Goal: Check status: Check status

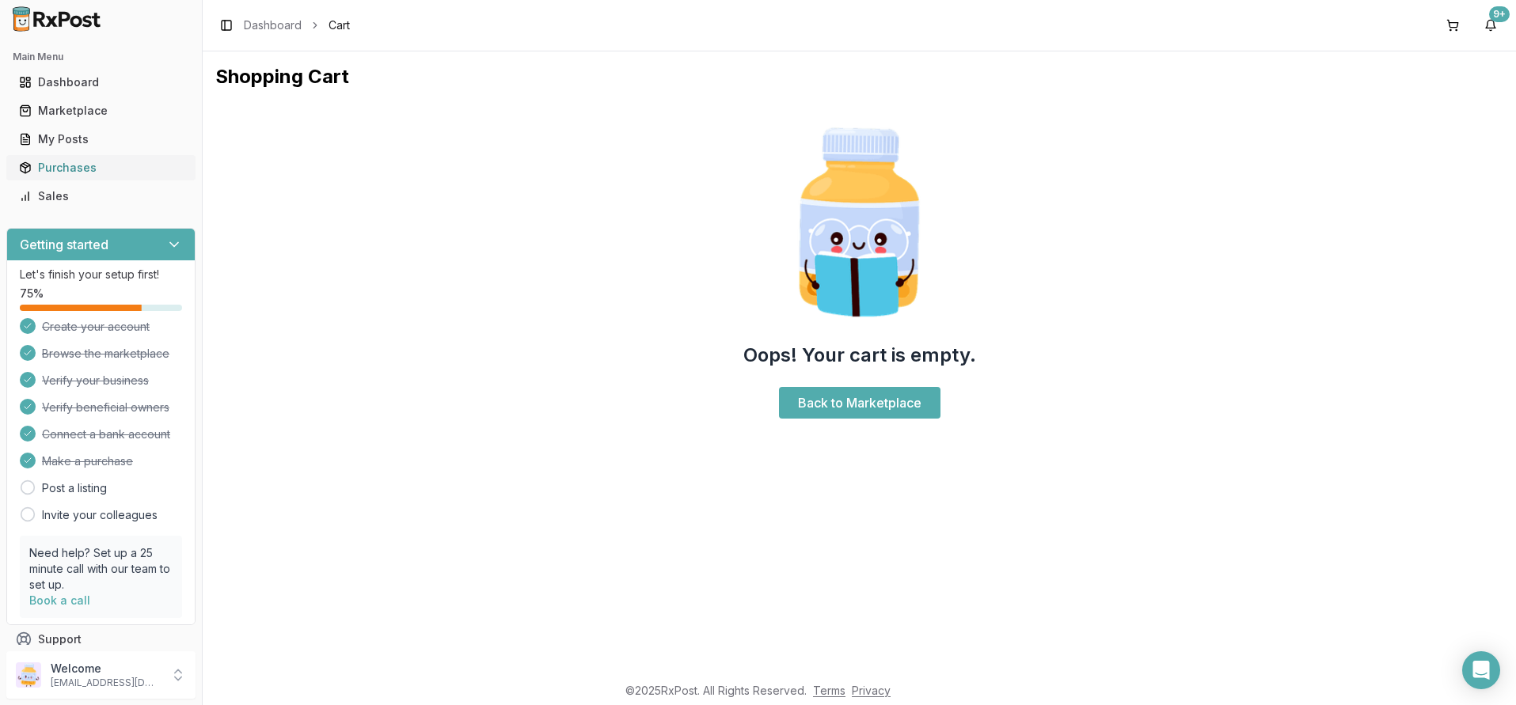
click at [81, 170] on div "Purchases" at bounding box center [101, 168] width 164 height 16
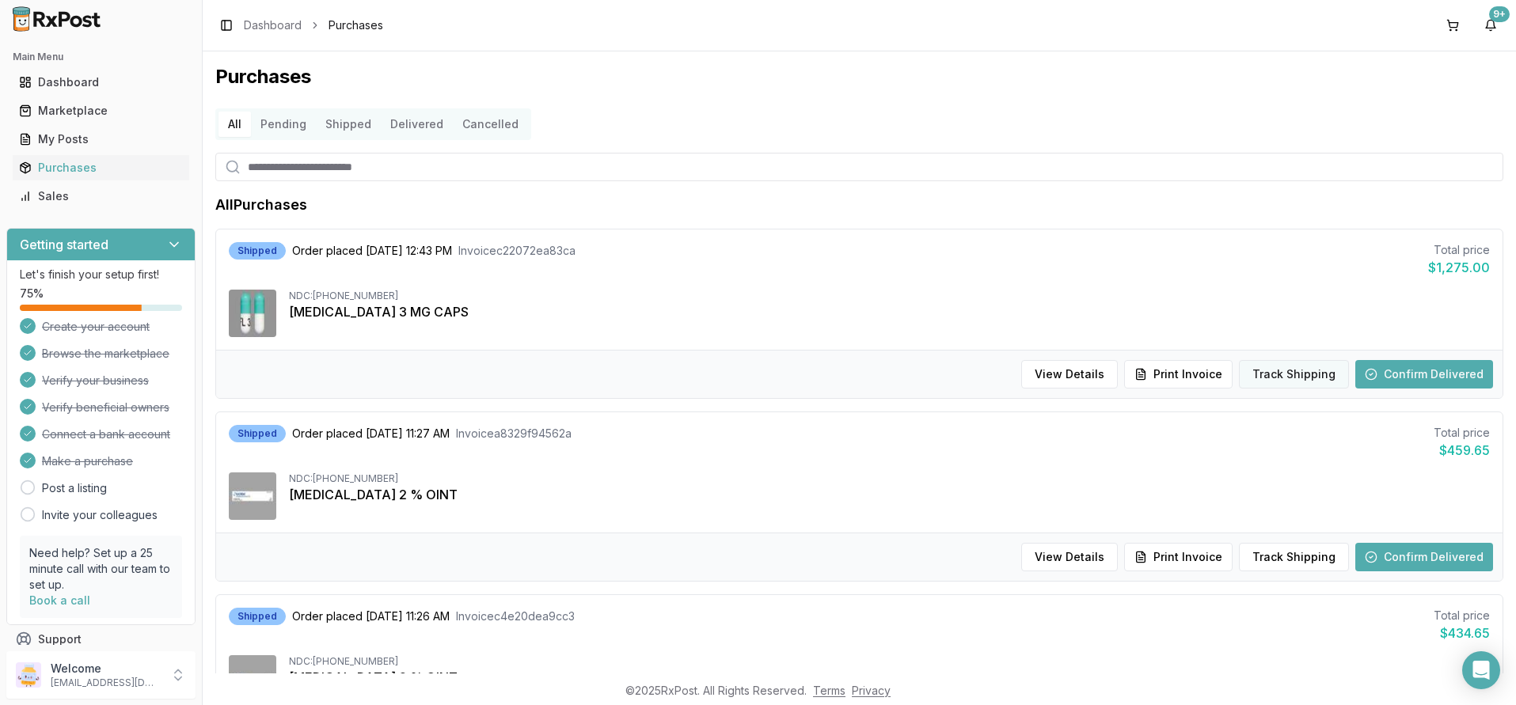
click at [1273, 373] on button "Track Shipping" at bounding box center [1294, 374] width 110 height 28
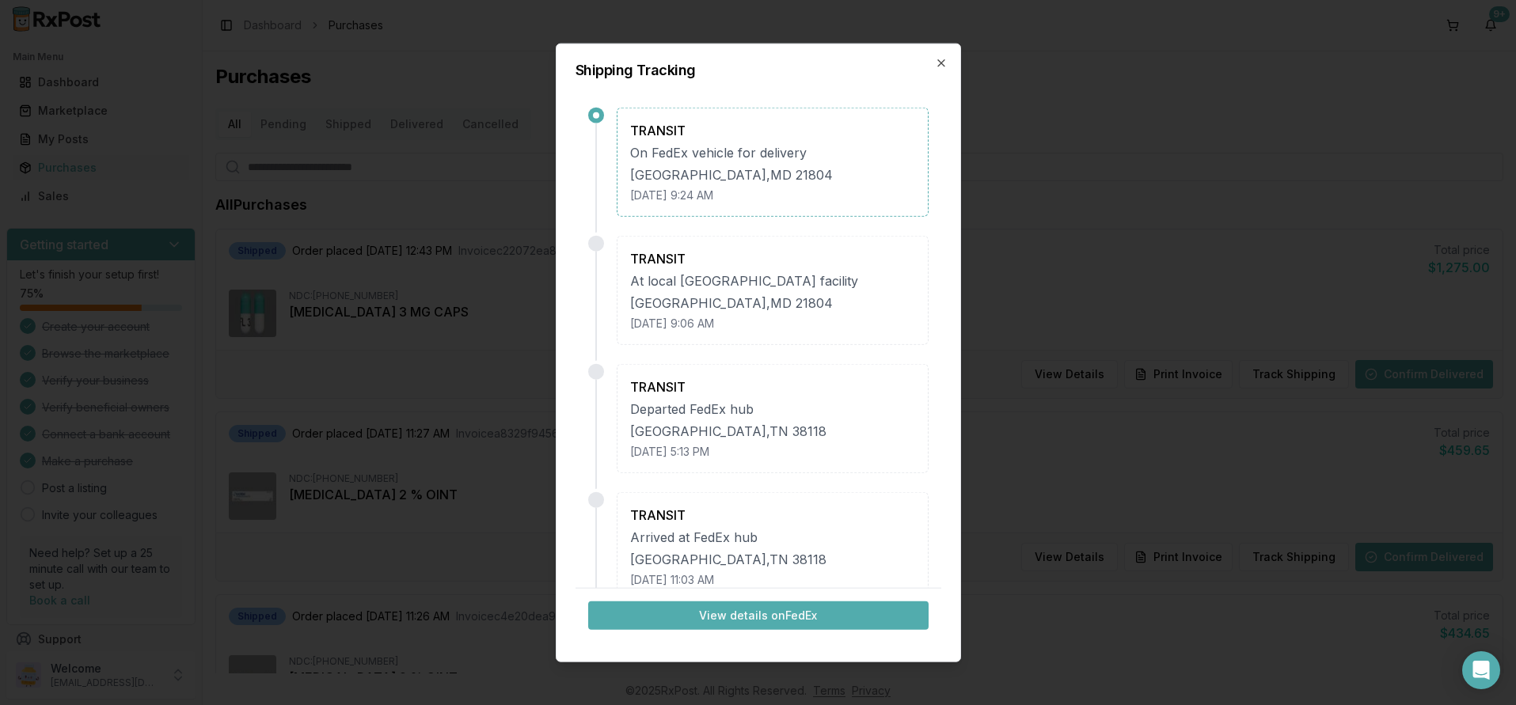
click at [598, 114] on div at bounding box center [596, 115] width 6 height 6
click at [937, 59] on icon "button" at bounding box center [941, 62] width 13 height 13
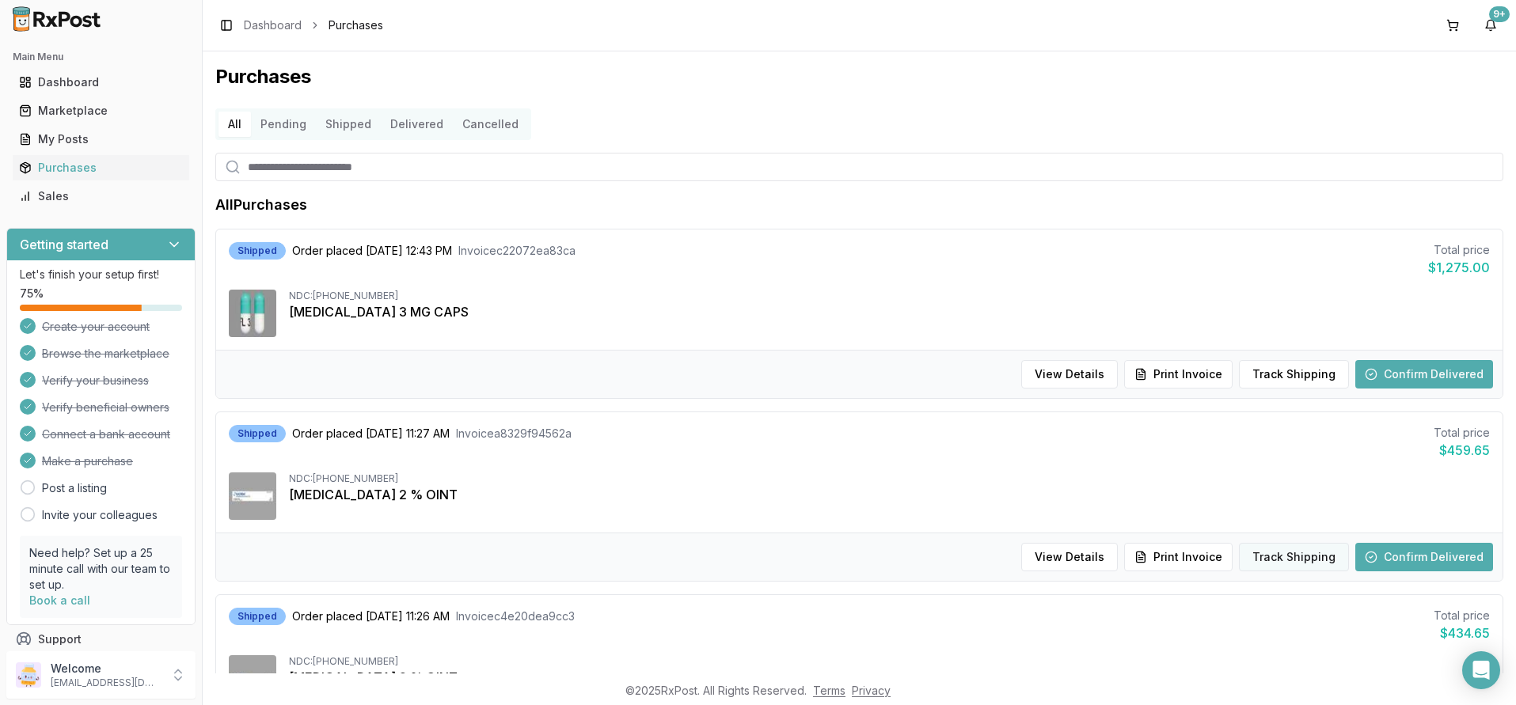
click at [1270, 558] on button "Track Shipping" at bounding box center [1294, 557] width 110 height 28
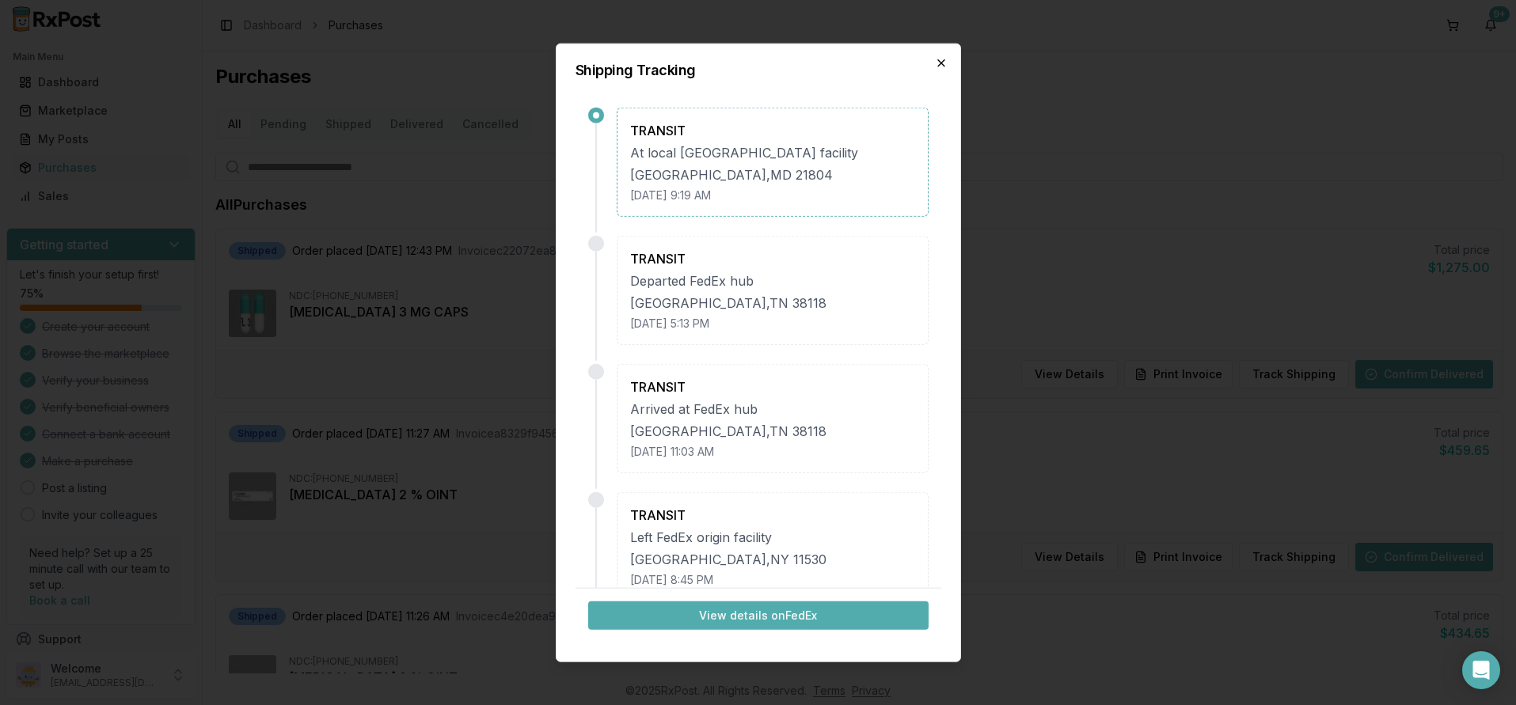
click at [943, 62] on icon "button" at bounding box center [941, 62] width 13 height 13
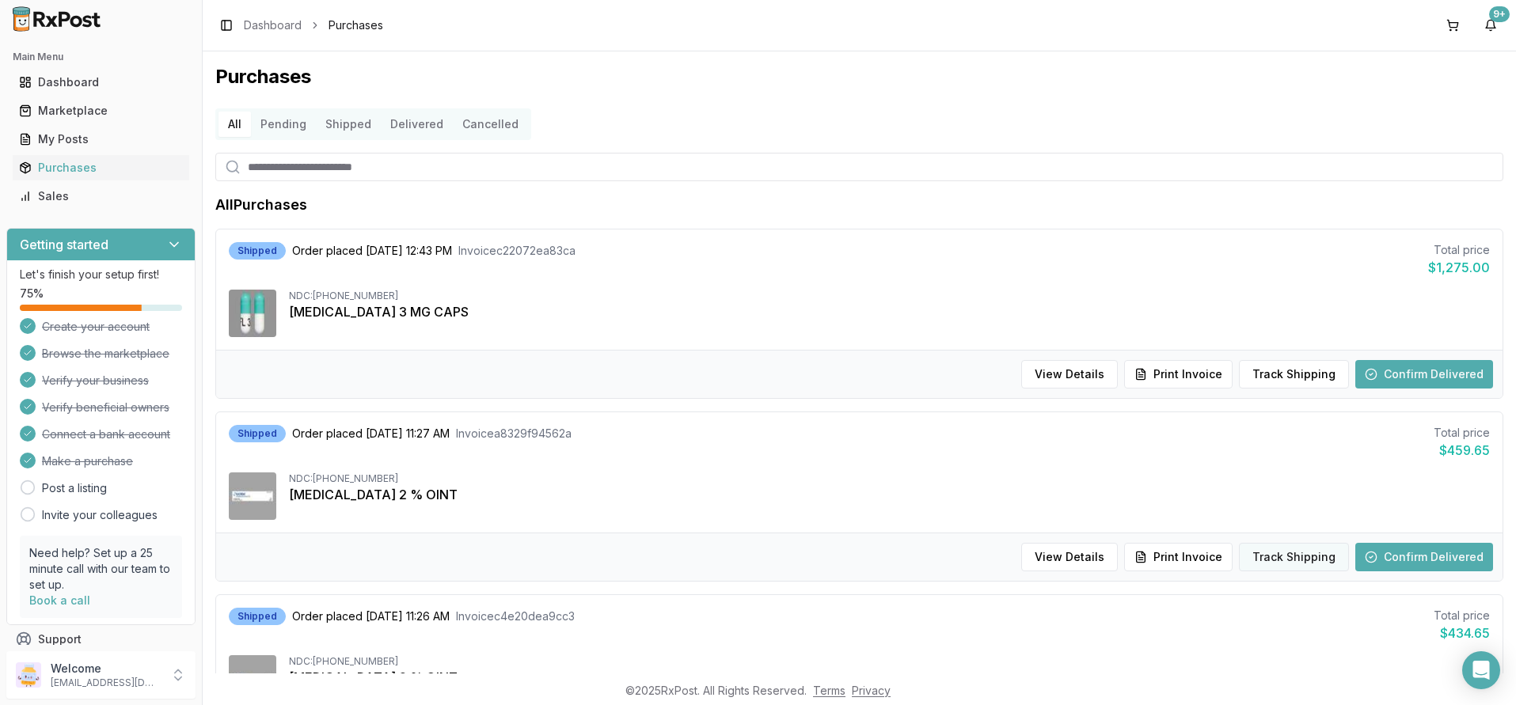
click at [1291, 557] on button "Track Shipping" at bounding box center [1294, 557] width 110 height 28
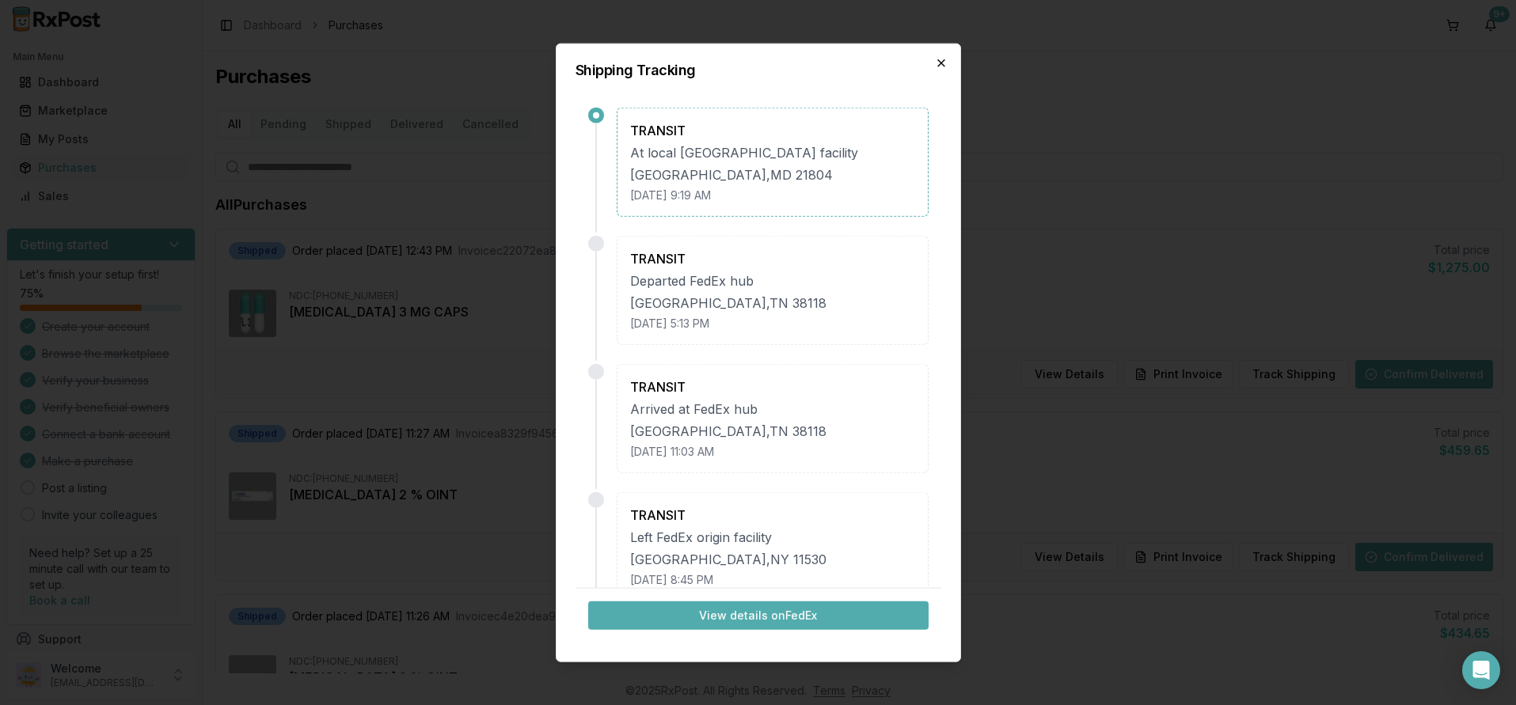
click at [943, 64] on icon "button" at bounding box center [941, 62] width 6 height 6
